Goal: Register for event/course

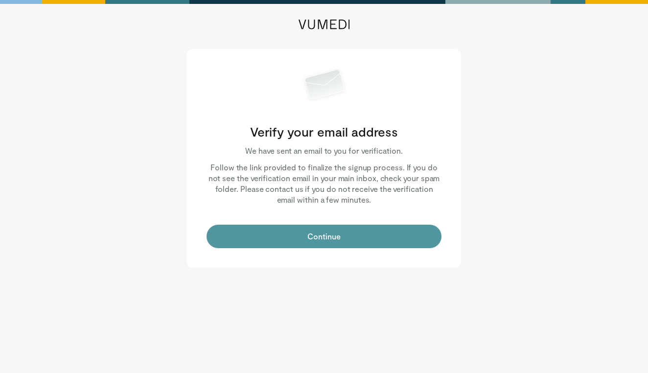
click at [350, 237] on button "Continue" at bounding box center [324, 236] width 235 height 23
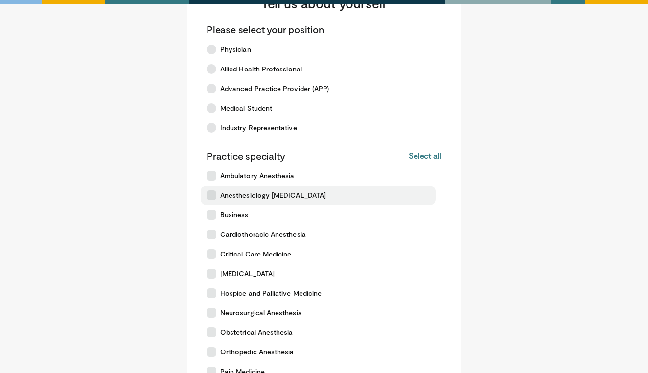
scroll to position [58, 0]
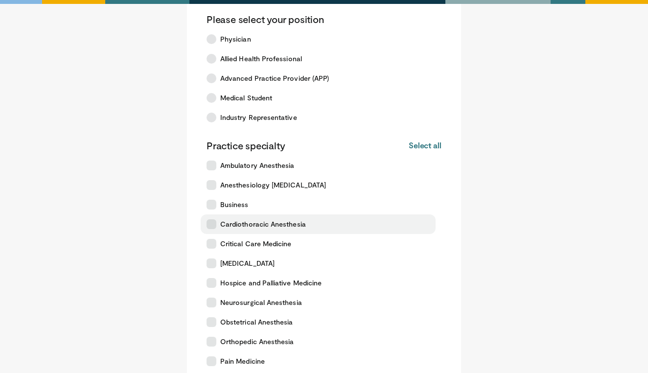
click at [210, 226] on icon at bounding box center [212, 224] width 10 height 10
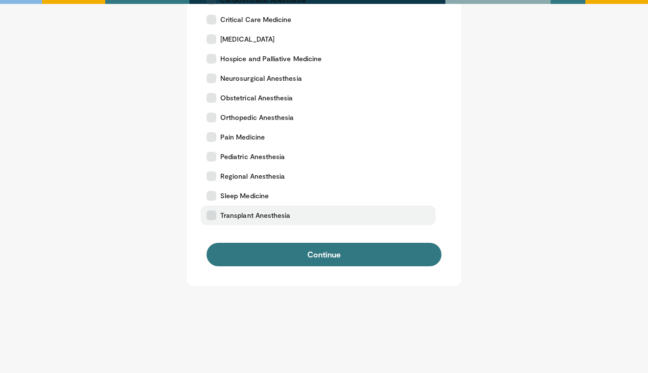
scroll to position [281, 0]
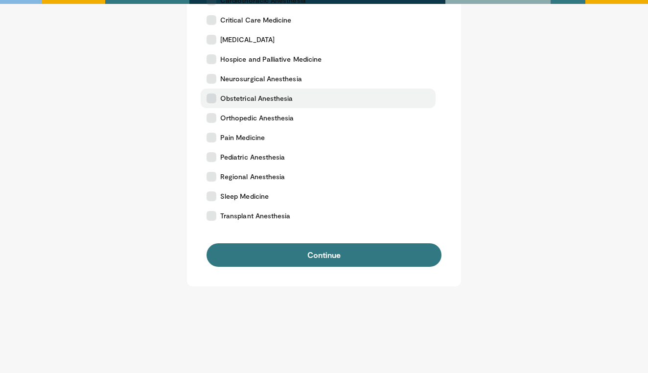
click at [206, 98] on label "Obstetrical Anesthesia" at bounding box center [318, 99] width 235 height 20
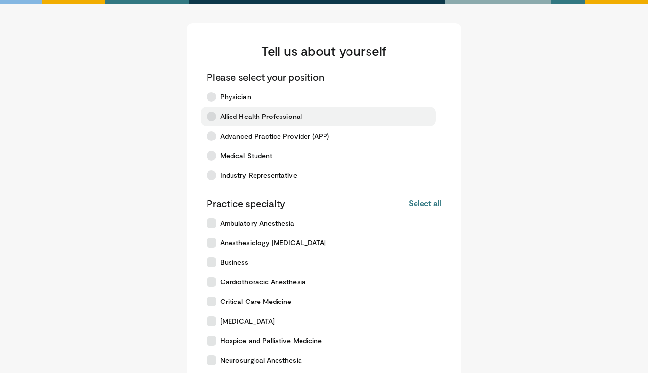
scroll to position [0, 0]
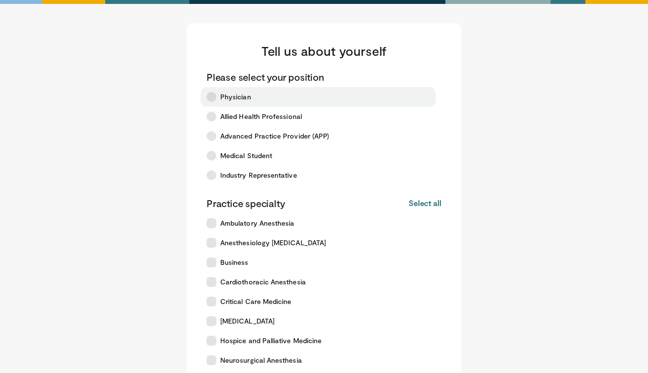
click at [210, 100] on icon at bounding box center [212, 97] width 10 height 10
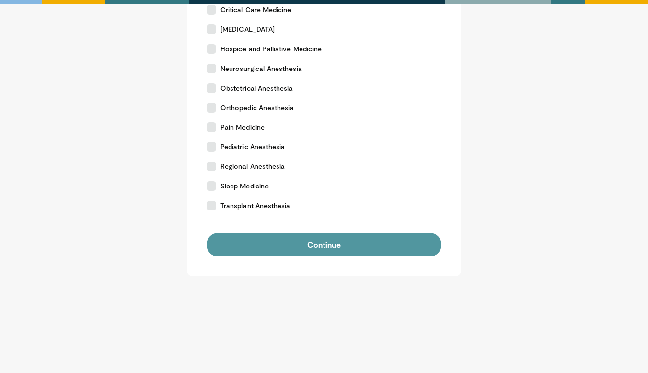
scroll to position [292, 0]
click at [245, 248] on button "Continue" at bounding box center [324, 244] width 235 height 23
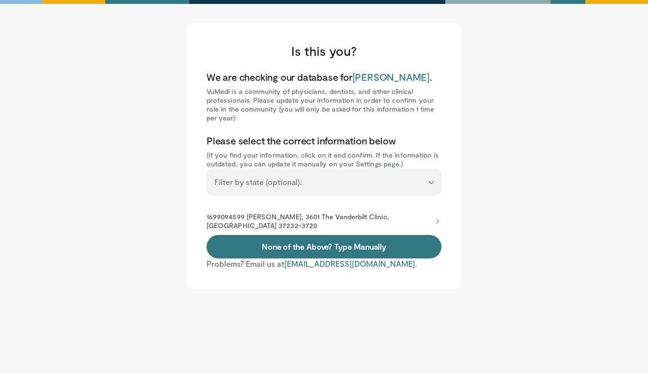
click at [402, 196] on div "**********" at bounding box center [324, 181] width 235 height 27
select select "**"
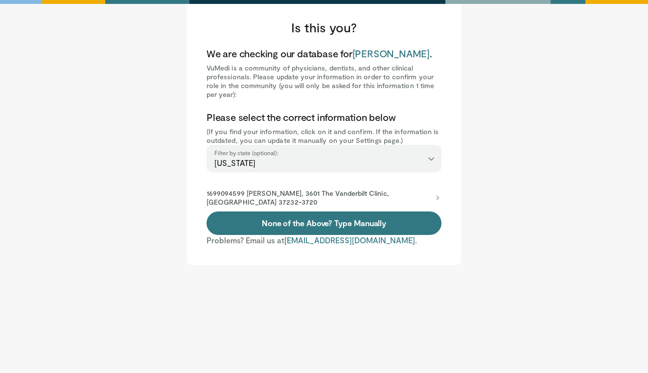
scroll to position [25, 0]
click at [254, 207] on p "1699094599 [PERSON_NAME], 3601 The Vanderbilt Clinic, [GEOGRAPHIC_DATA] 37232-3…" at bounding box center [319, 198] width 225 height 18
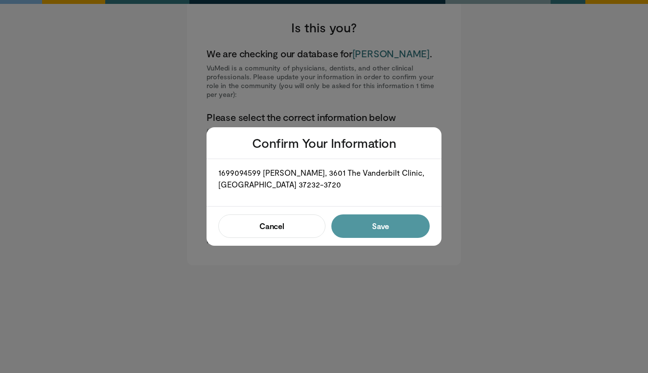
click at [396, 224] on button "Save" at bounding box center [380, 225] width 98 height 23
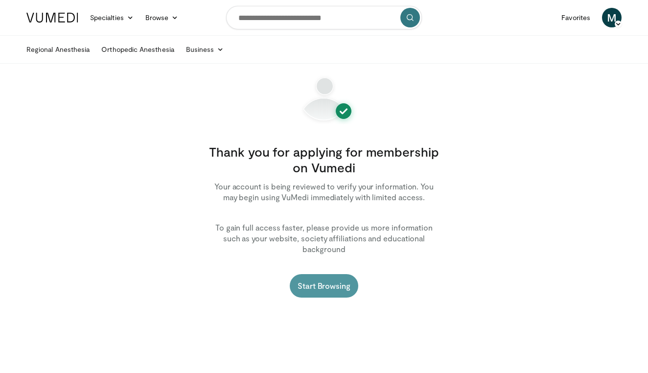
click at [329, 274] on link "Start Browsing" at bounding box center [324, 285] width 69 height 23
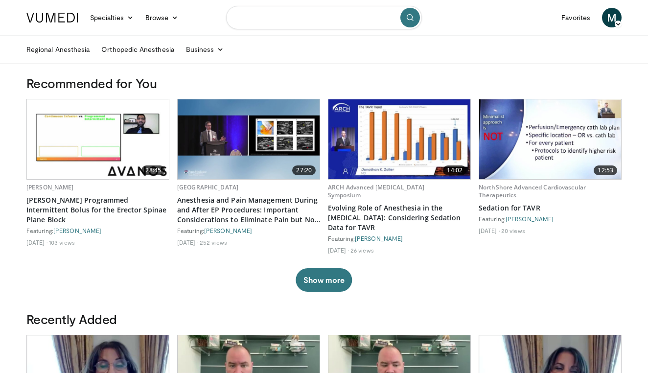
click at [258, 19] on input "Search topics, interventions" at bounding box center [324, 17] width 196 height 23
paste input "**********"
type input "**********"
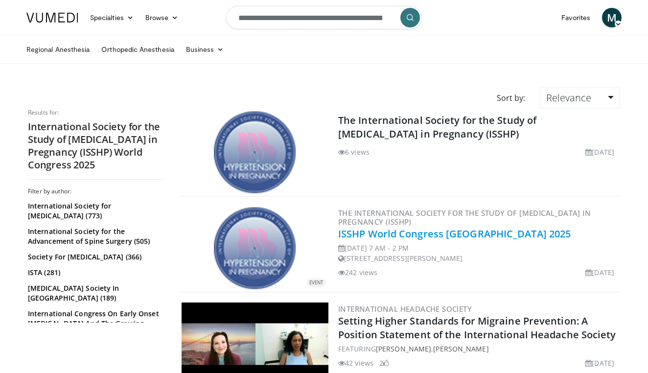
click at [396, 236] on link "ISSHP World Congress [GEOGRAPHIC_DATA] 2025" at bounding box center [454, 233] width 233 height 13
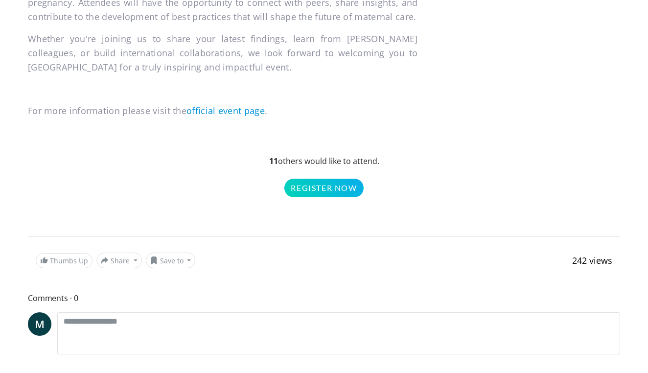
scroll to position [671, 0]
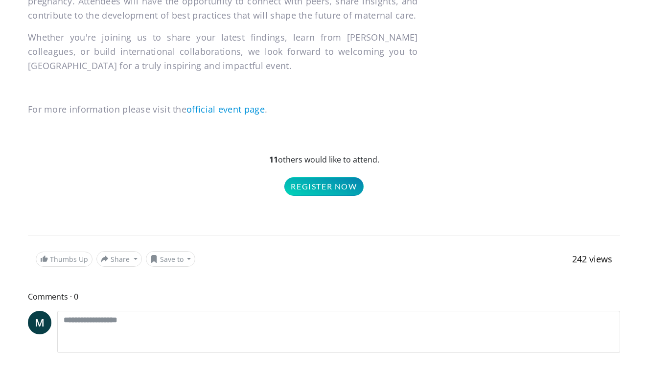
click at [330, 194] on link "Register Now" at bounding box center [323, 186] width 79 height 19
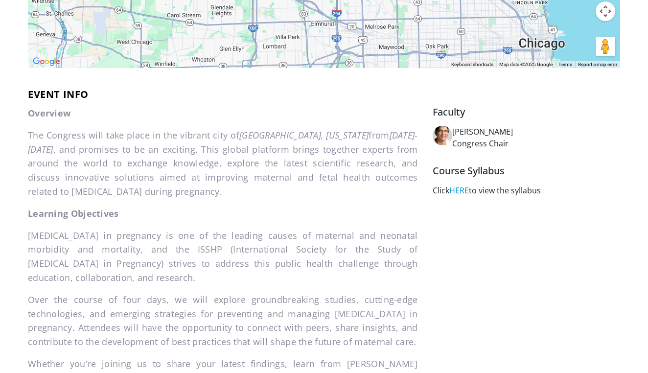
scroll to position [406, 0]
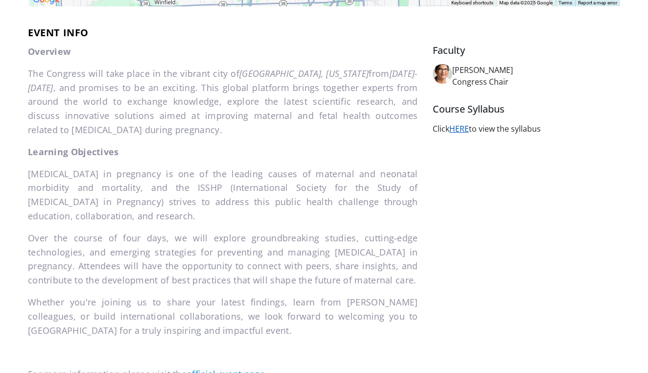
click at [464, 134] on link "HERE" at bounding box center [459, 128] width 20 height 11
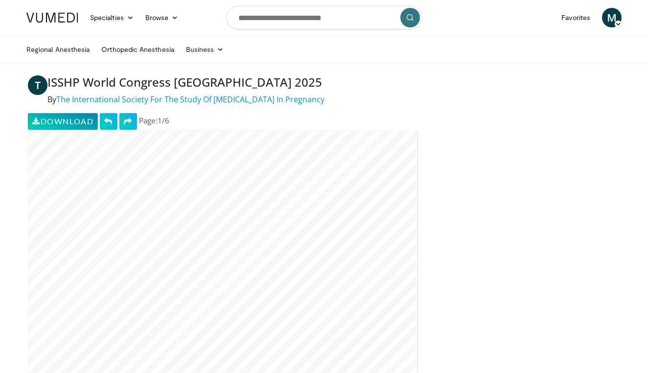
click at [64, 117] on link "Download" at bounding box center [63, 121] width 70 height 17
click at [79, 124] on link "Download" at bounding box center [63, 121] width 70 height 17
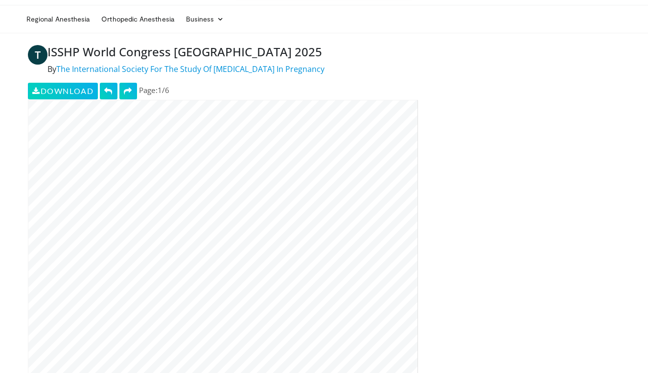
scroll to position [28, 0]
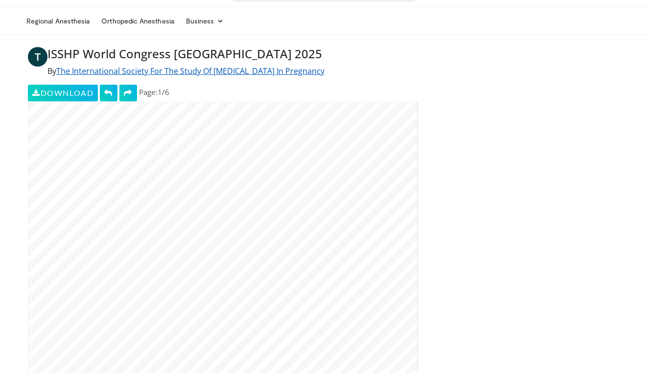
click at [227, 71] on link "The International Society For The Study Of [MEDICAL_DATA] In Pregnancy" at bounding box center [190, 71] width 268 height 11
